Goal: Task Accomplishment & Management: Complete application form

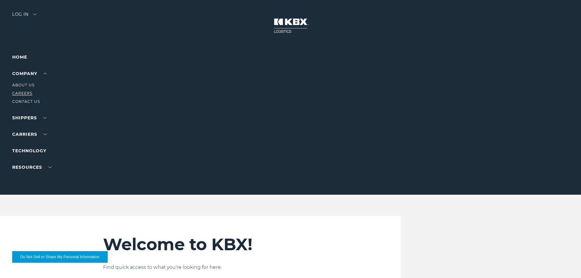
click at [15, 93] on link "Careers" at bounding box center [22, 93] width 20 height 5
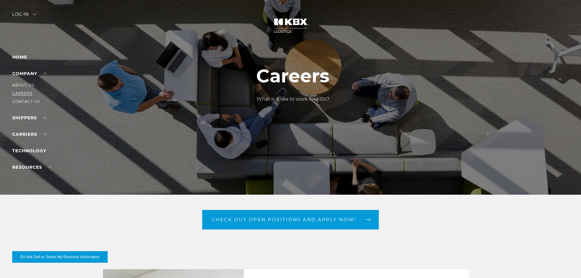
click at [24, 93] on link "Careers" at bounding box center [22, 93] width 20 height 5
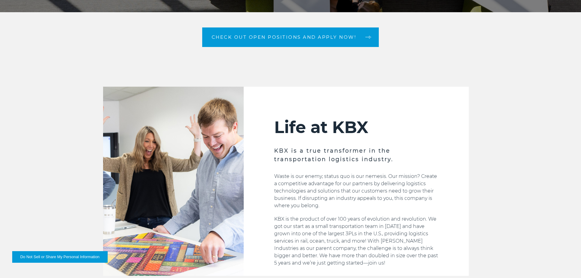
scroll to position [183, 0]
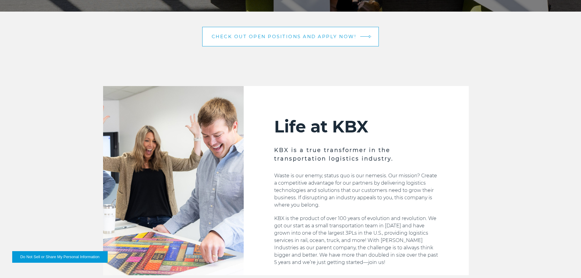
click at [304, 35] on span "Check out open positions and apply now!" at bounding box center [284, 36] width 145 height 5
